Goal: Book appointment/travel/reservation

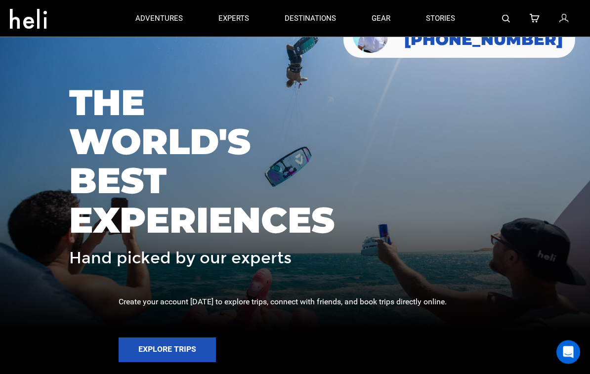
scroll to position [43, 0]
click at [204, 362] on button "Explore Trips" at bounding box center [167, 349] width 97 height 25
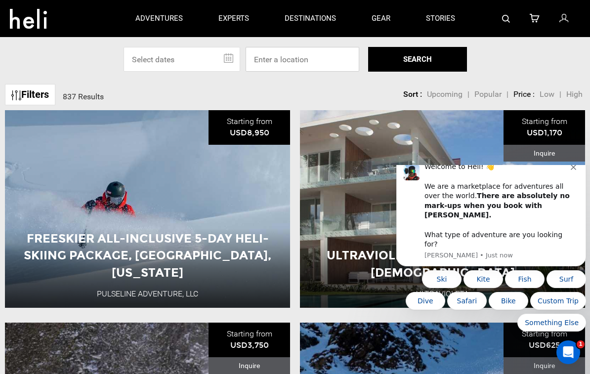
click at [314, 55] on input at bounding box center [303, 59] width 114 height 25
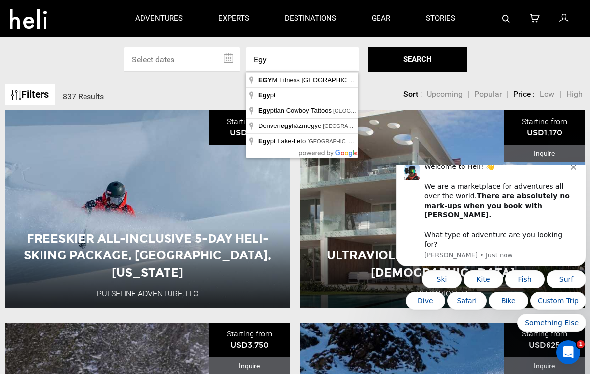
type input "[GEOGRAPHIC_DATA]"
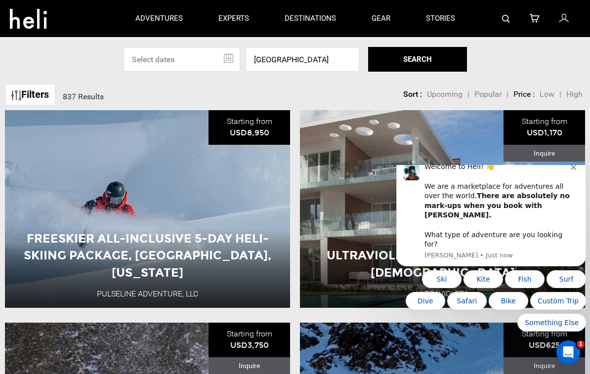
click at [433, 63] on button "SEARCH" at bounding box center [417, 59] width 99 height 25
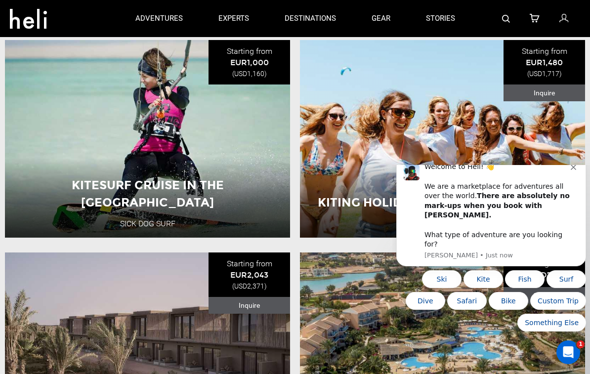
scroll to position [68, 0]
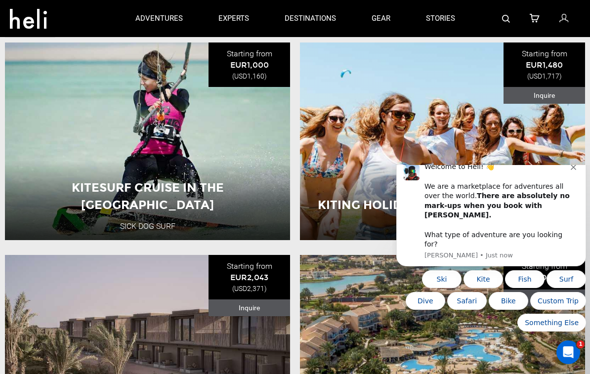
click at [175, 188] on button "View Adventure" at bounding box center [147, 196] width 99 height 25
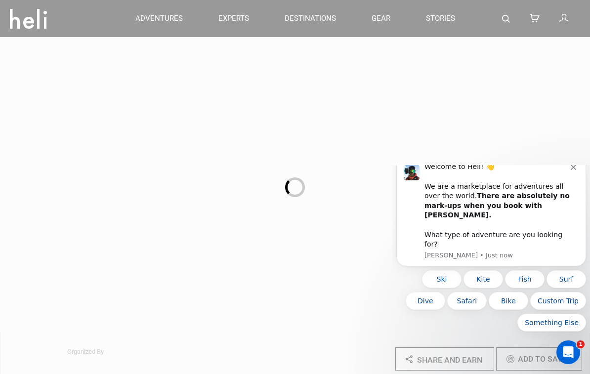
click at [576, 170] on button "Dismiss notification" at bounding box center [575, 166] width 8 height 8
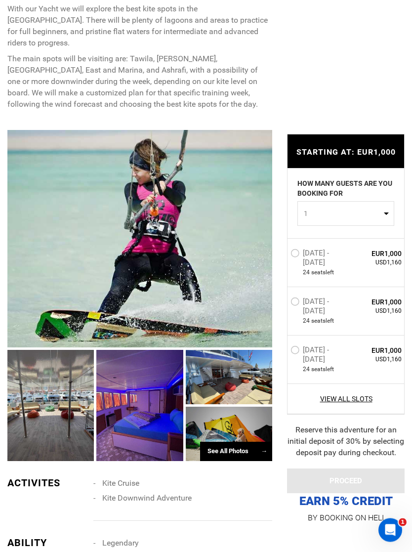
scroll to position [743, 0]
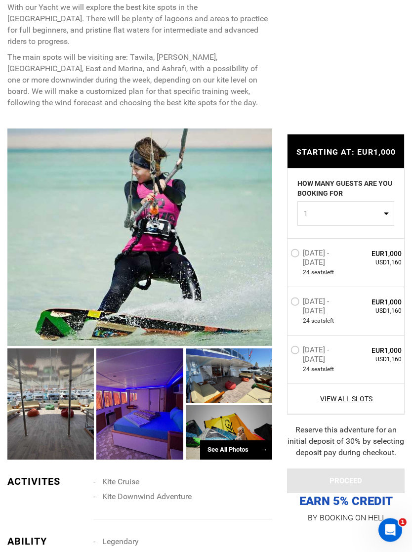
click at [258, 373] on div "See All Photos →" at bounding box center [236, 450] width 72 height 19
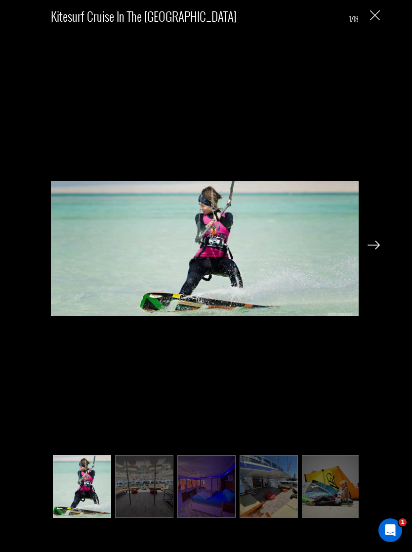
click at [377, 249] on img at bounding box center [374, 245] width 12 height 9
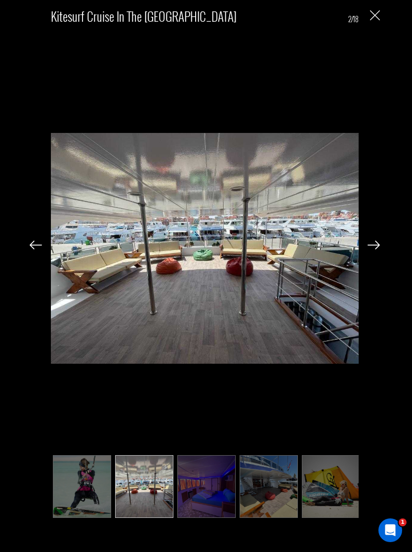
click at [374, 249] on img at bounding box center [374, 245] width 12 height 9
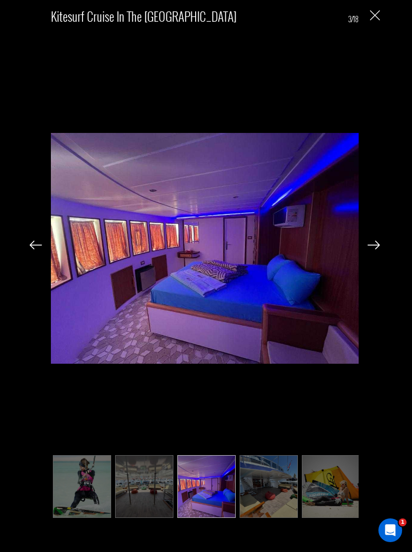
click at [410, 249] on div "Kitesurf Cruise in the Red Sea 3/18" at bounding box center [206, 276] width 412 height 552
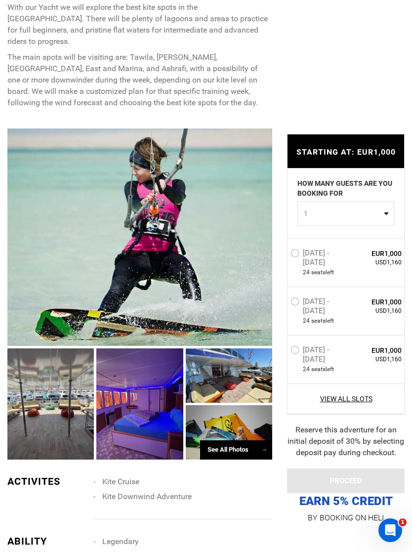
click at [248, 373] on div at bounding box center [229, 432] width 86 height 54
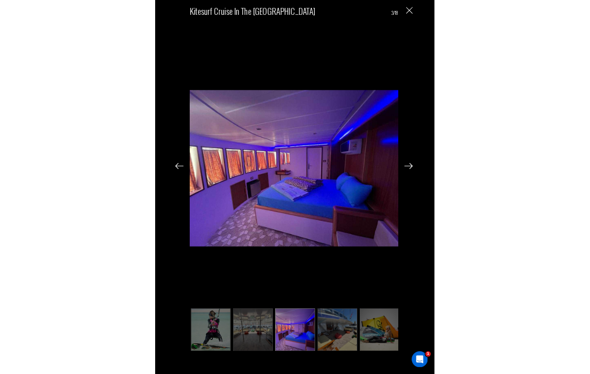
scroll to position [832, 0]
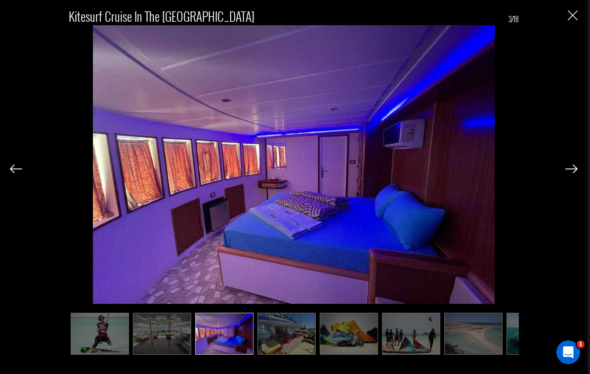
click at [569, 173] on img at bounding box center [571, 168] width 12 height 9
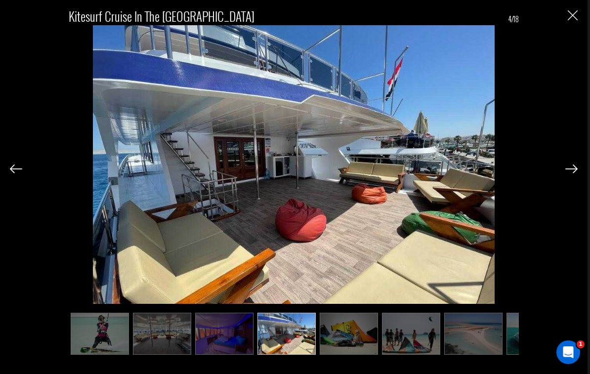
click at [569, 173] on img at bounding box center [571, 168] width 12 height 9
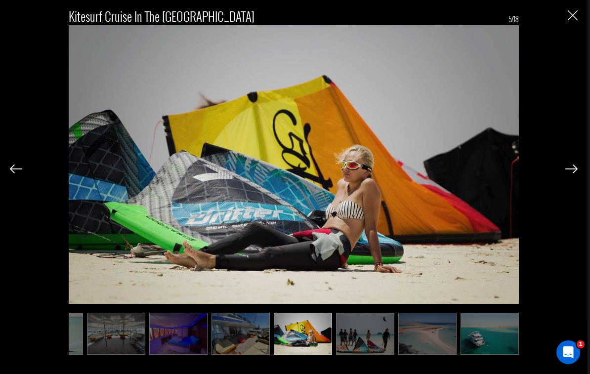
scroll to position [0, 49]
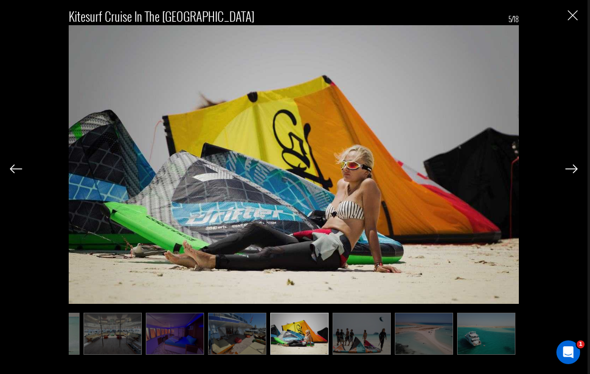
click at [572, 173] on img at bounding box center [571, 168] width 12 height 9
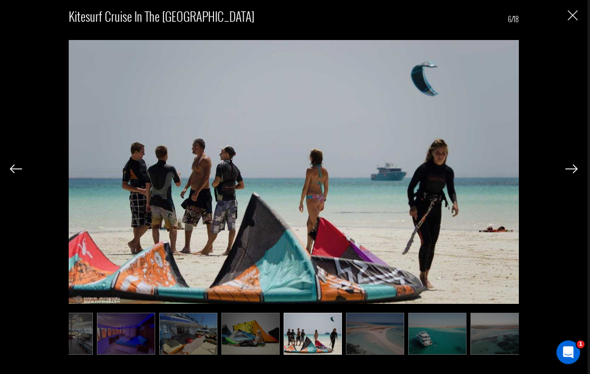
scroll to position [0, 99]
click at [573, 173] on img at bounding box center [571, 168] width 12 height 9
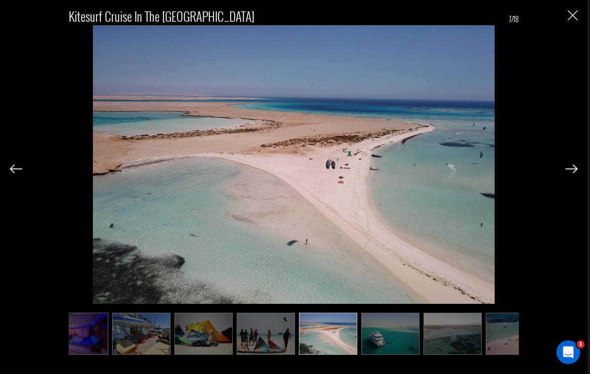
scroll to position [0, 148]
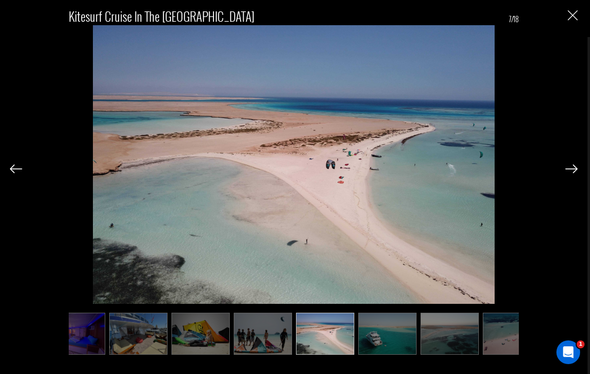
click at [573, 173] on img at bounding box center [571, 168] width 12 height 9
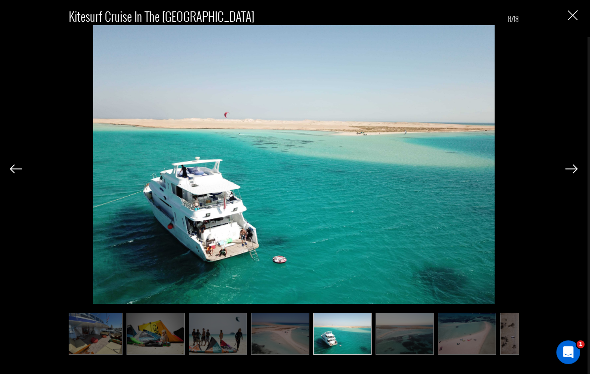
scroll to position [0, 198]
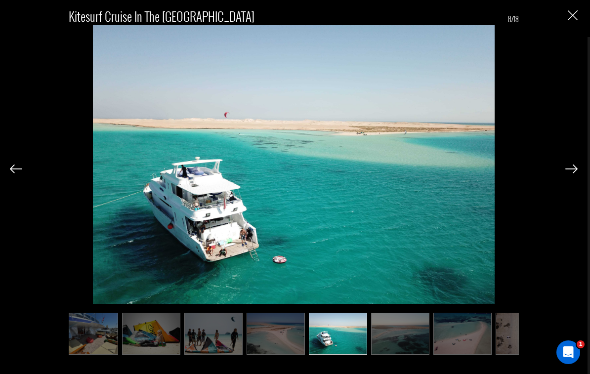
click at [572, 173] on img at bounding box center [571, 168] width 12 height 9
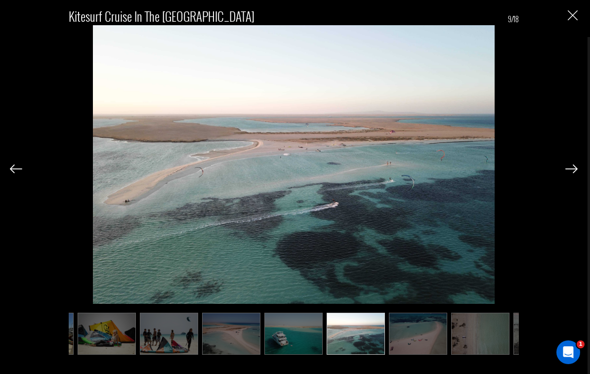
scroll to position [0, 247]
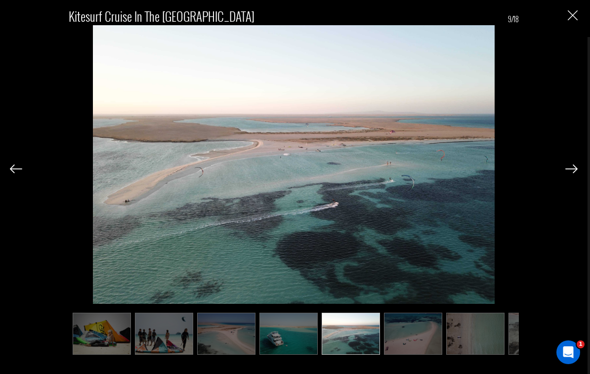
click at [574, 173] on img at bounding box center [571, 168] width 12 height 9
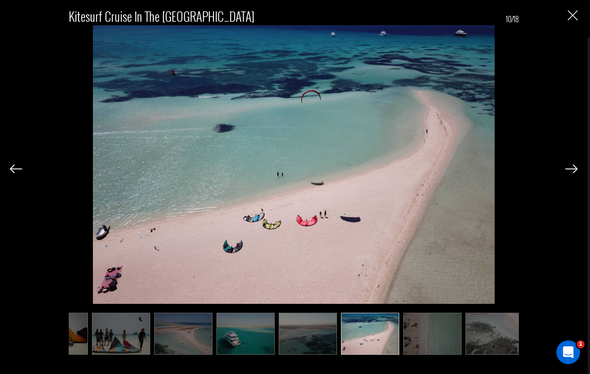
scroll to position [0, 296]
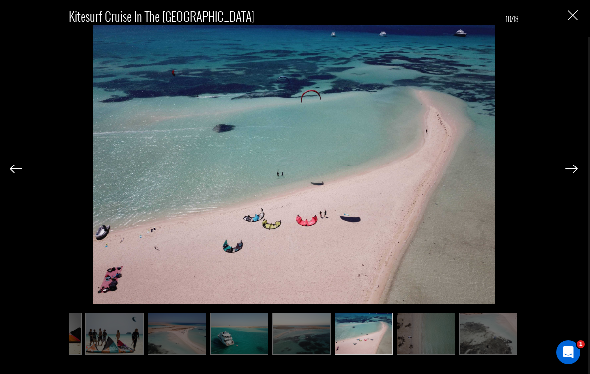
click at [569, 173] on img at bounding box center [571, 168] width 12 height 9
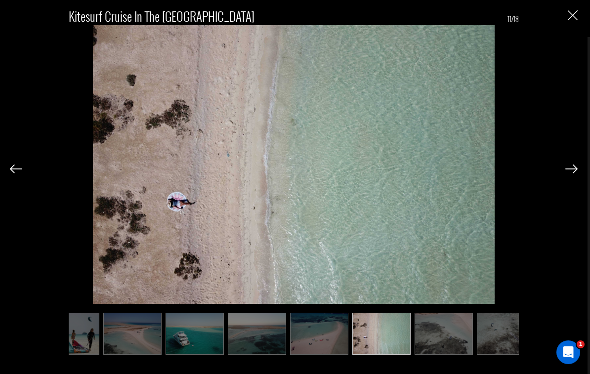
scroll to position [0, 346]
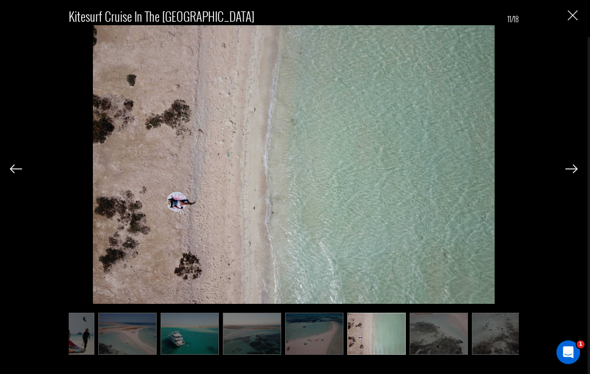
click at [572, 171] on img at bounding box center [571, 168] width 12 height 9
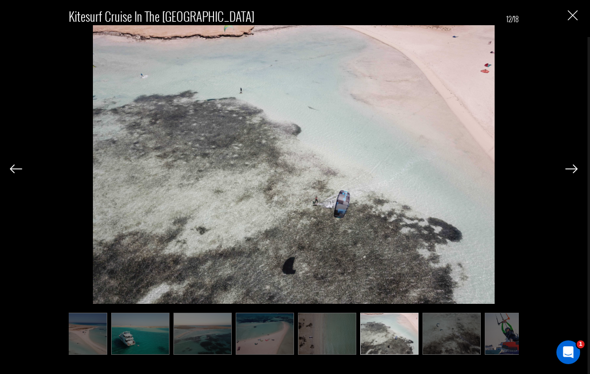
click at [575, 173] on img at bounding box center [571, 168] width 12 height 9
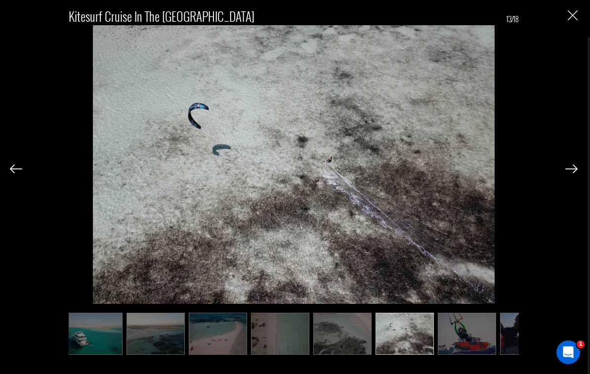
scroll to position [0, 445]
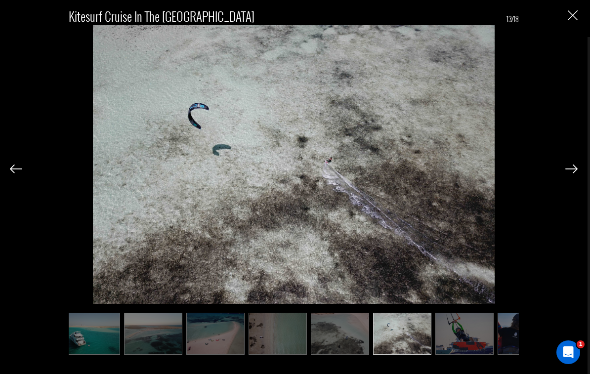
click at [574, 171] on img at bounding box center [571, 168] width 12 height 9
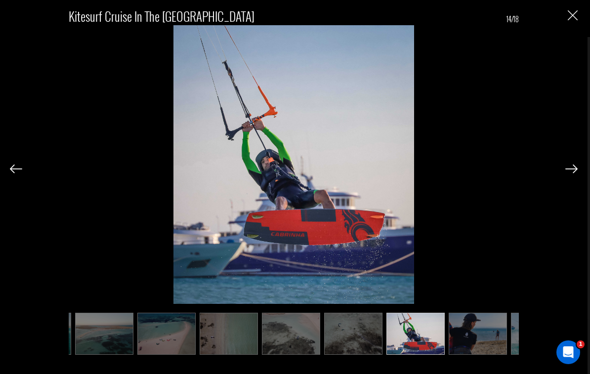
scroll to position [0, 494]
click at [569, 173] on img at bounding box center [571, 168] width 12 height 9
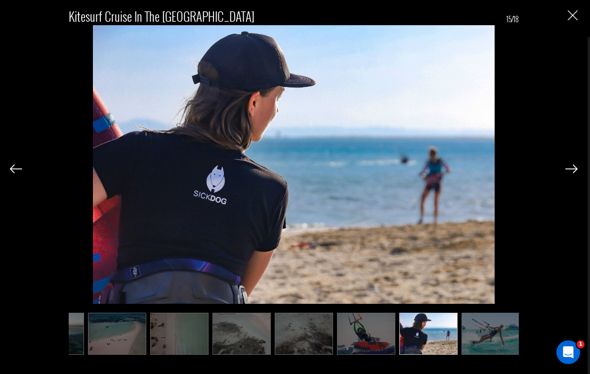
scroll to position [0, 543]
click at [569, 173] on img at bounding box center [571, 168] width 12 height 9
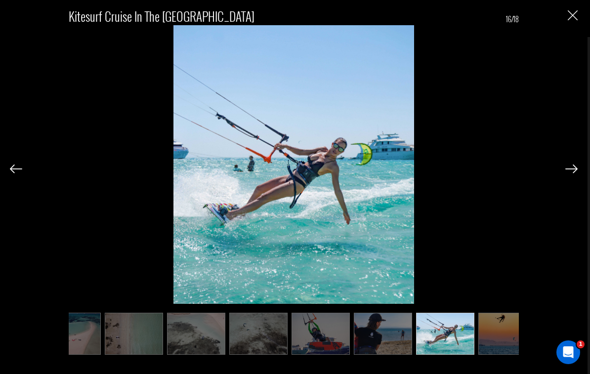
scroll to position [0, 593]
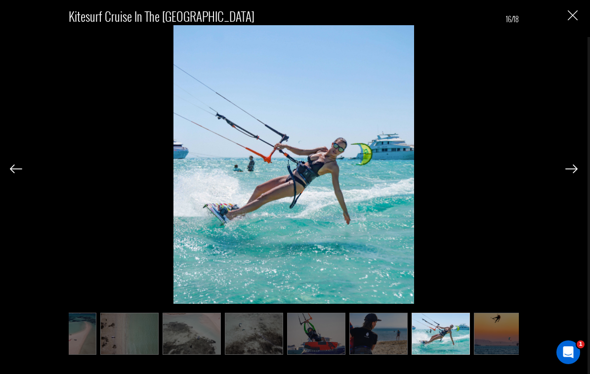
click at [572, 173] on img at bounding box center [571, 168] width 12 height 9
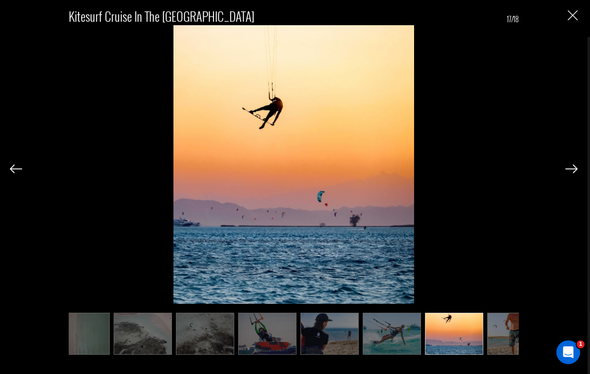
scroll to position [0, 642]
click at [572, 171] on img at bounding box center [571, 168] width 12 height 9
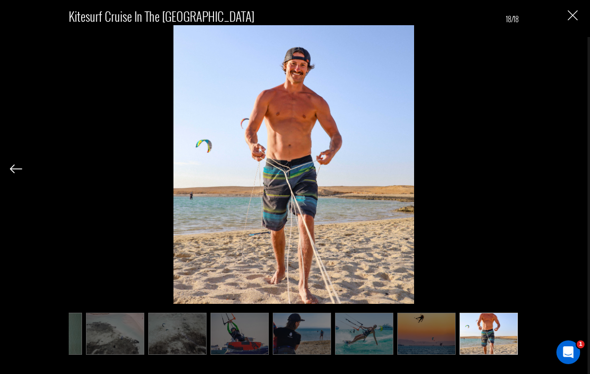
scroll to position [0, 670]
click at [569, 20] on img "Close" at bounding box center [573, 15] width 10 height 10
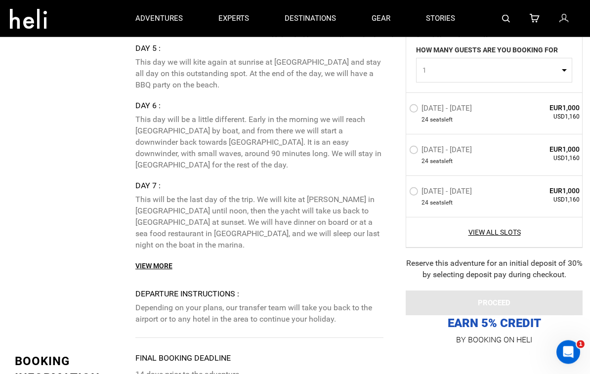
scroll to position [2286, 0]
click at [244, 20] on p "experts" at bounding box center [233, 18] width 31 height 10
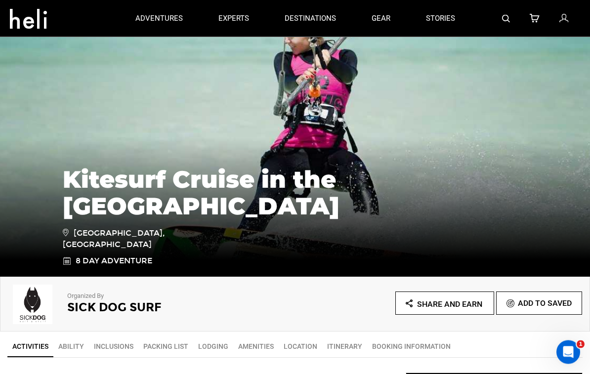
scroll to position [0, 0]
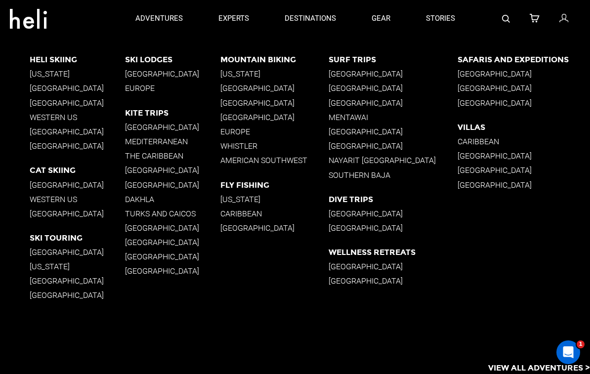
click at [287, 163] on p "American Southwest" at bounding box center [274, 160] width 108 height 9
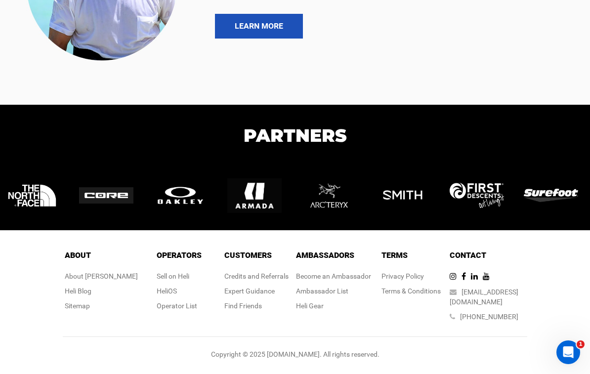
scroll to position [3432, 0]
